Goal: Transaction & Acquisition: Purchase product/service

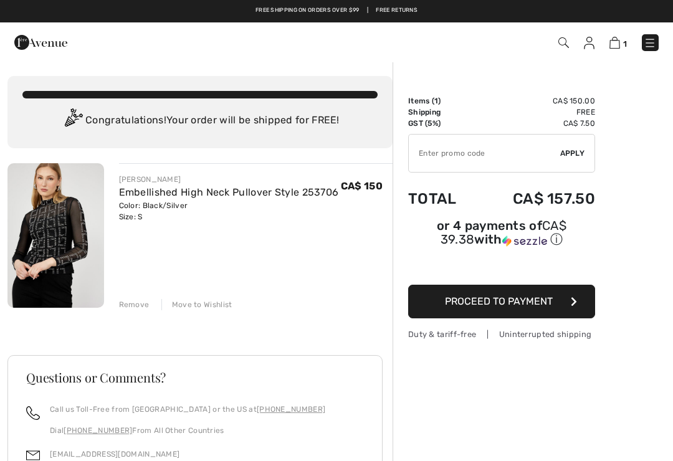
click at [544, 300] on span "Proceed to Payment" at bounding box center [499, 301] width 108 height 12
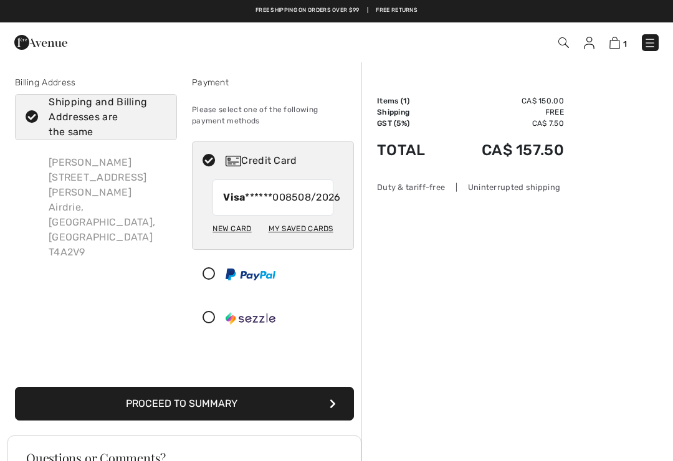
click at [338, 419] on button "Proceed to Summary" at bounding box center [184, 404] width 339 height 34
click at [329, 420] on button "Proceed to Summary" at bounding box center [184, 404] width 339 height 34
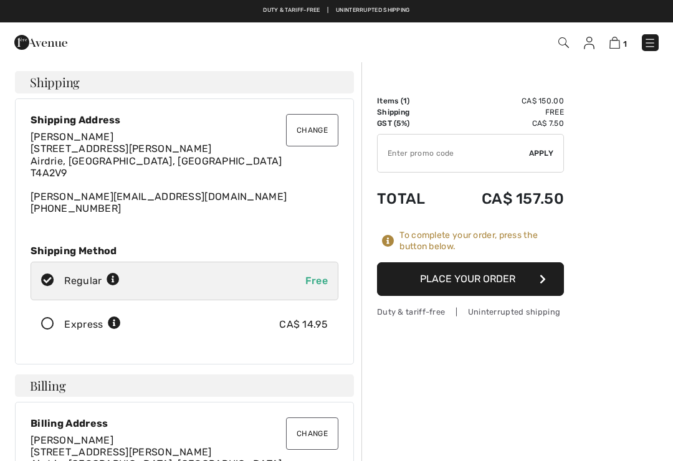
click at [56, 327] on icon at bounding box center [47, 324] width 33 height 13
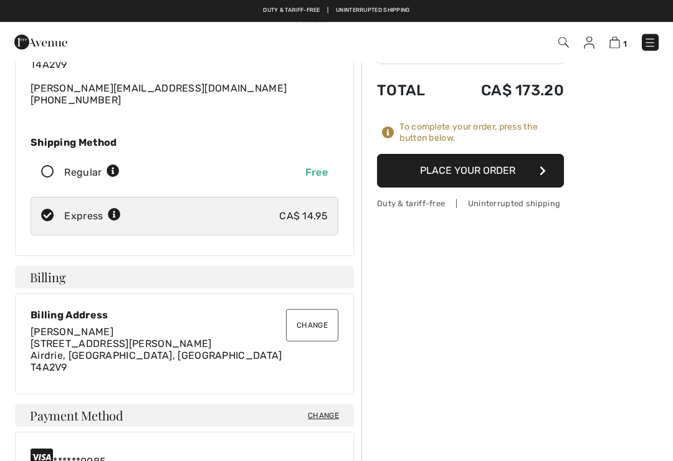
scroll to position [102, 0]
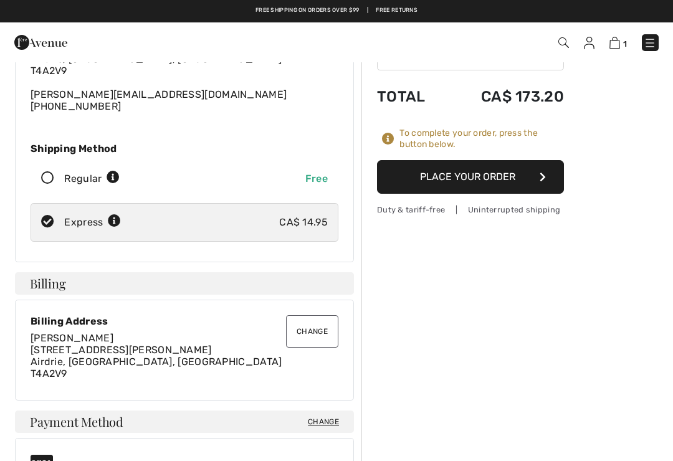
click at [544, 171] on button "Place Your Order" at bounding box center [470, 177] width 187 height 34
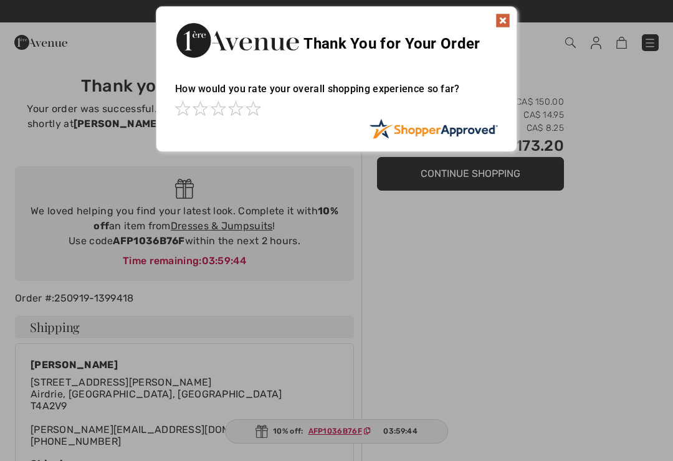
click at [502, 26] on img at bounding box center [502, 20] width 15 height 15
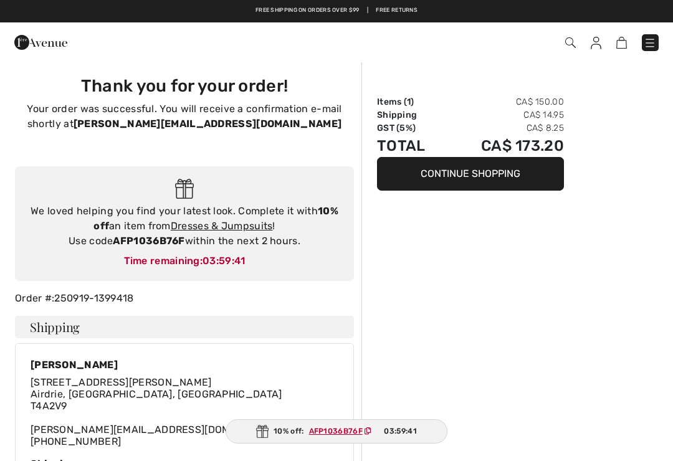
click at [599, 39] on img at bounding box center [595, 43] width 11 height 12
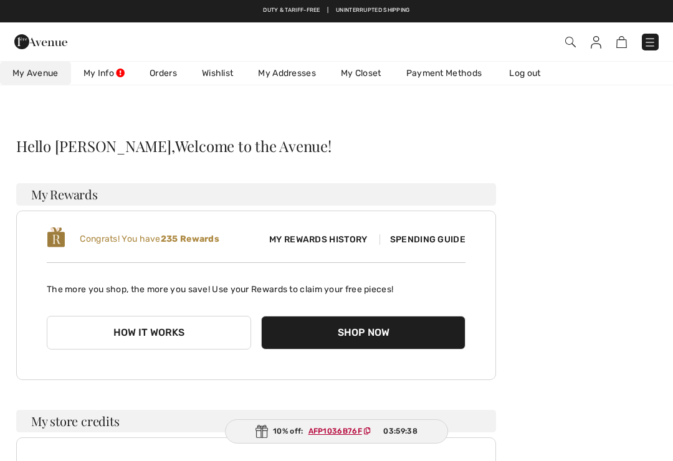
click at [366, 80] on link "My Closet" at bounding box center [360, 73] width 65 height 23
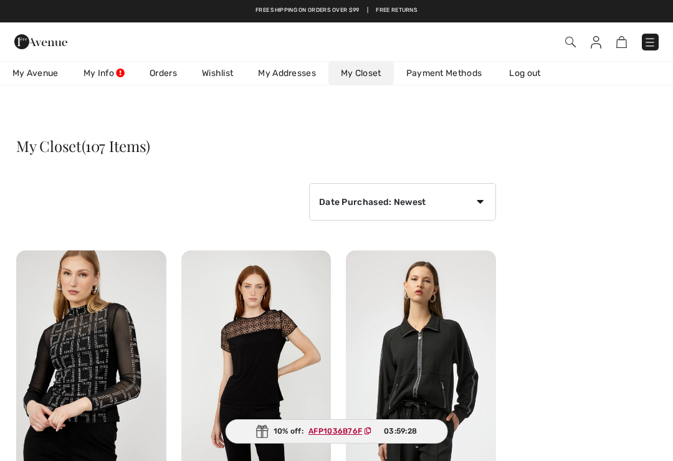
click at [534, 70] on link "Log out" at bounding box center [530, 73] width 69 height 23
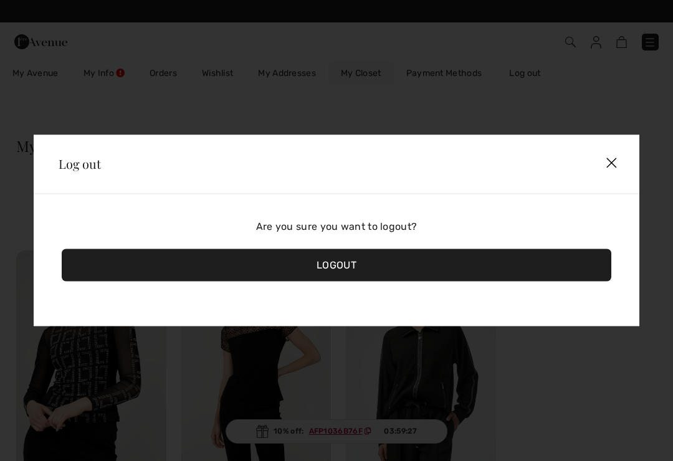
click at [339, 265] on div "Logout" at bounding box center [336, 265] width 549 height 32
